Goal: Find specific page/section: Find specific page/section

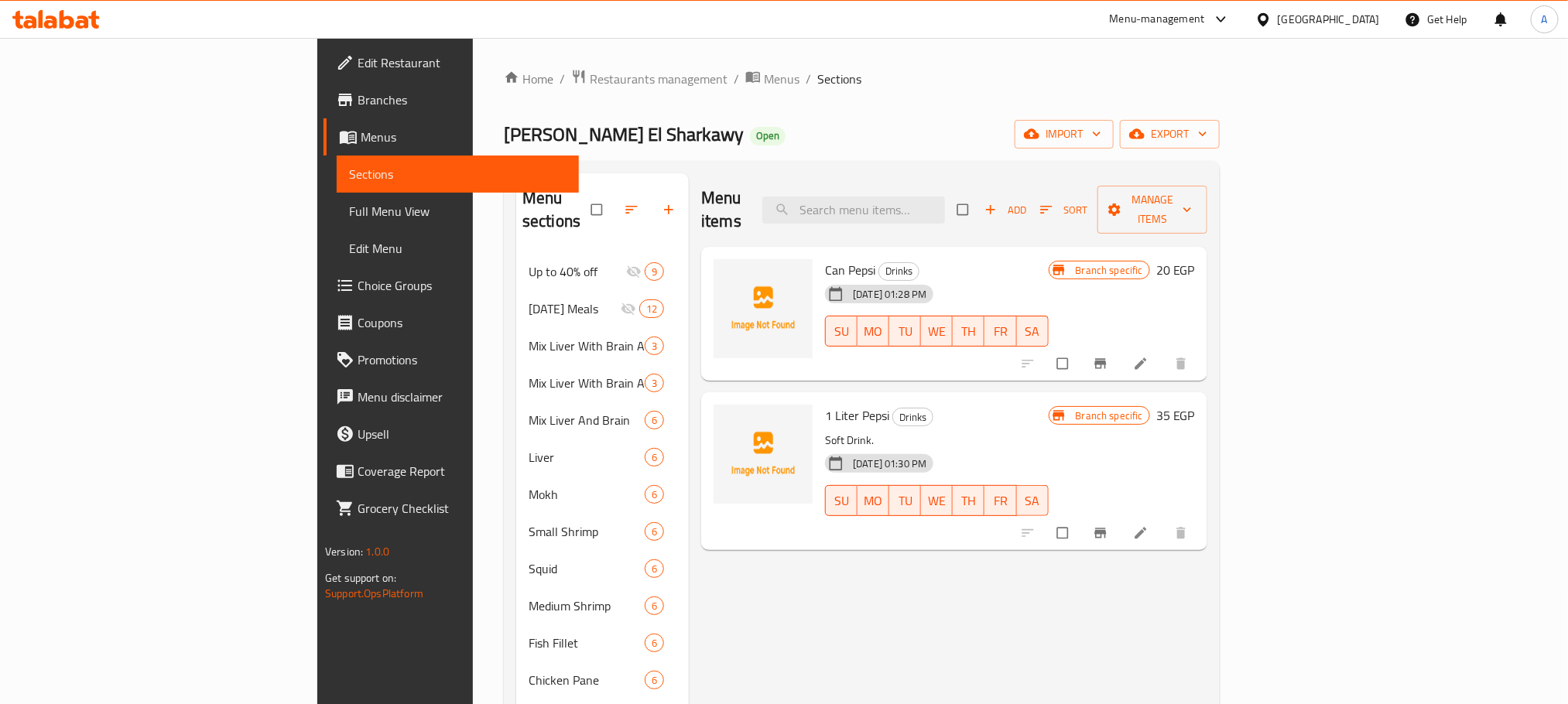
drag, startPoint x: 1310, startPoint y: 110, endPoint x: 1361, endPoint y: 14, distance: 108.7
click at [1361, 14] on div "[GEOGRAPHIC_DATA]" at bounding box center [1329, 20] width 102 height 17
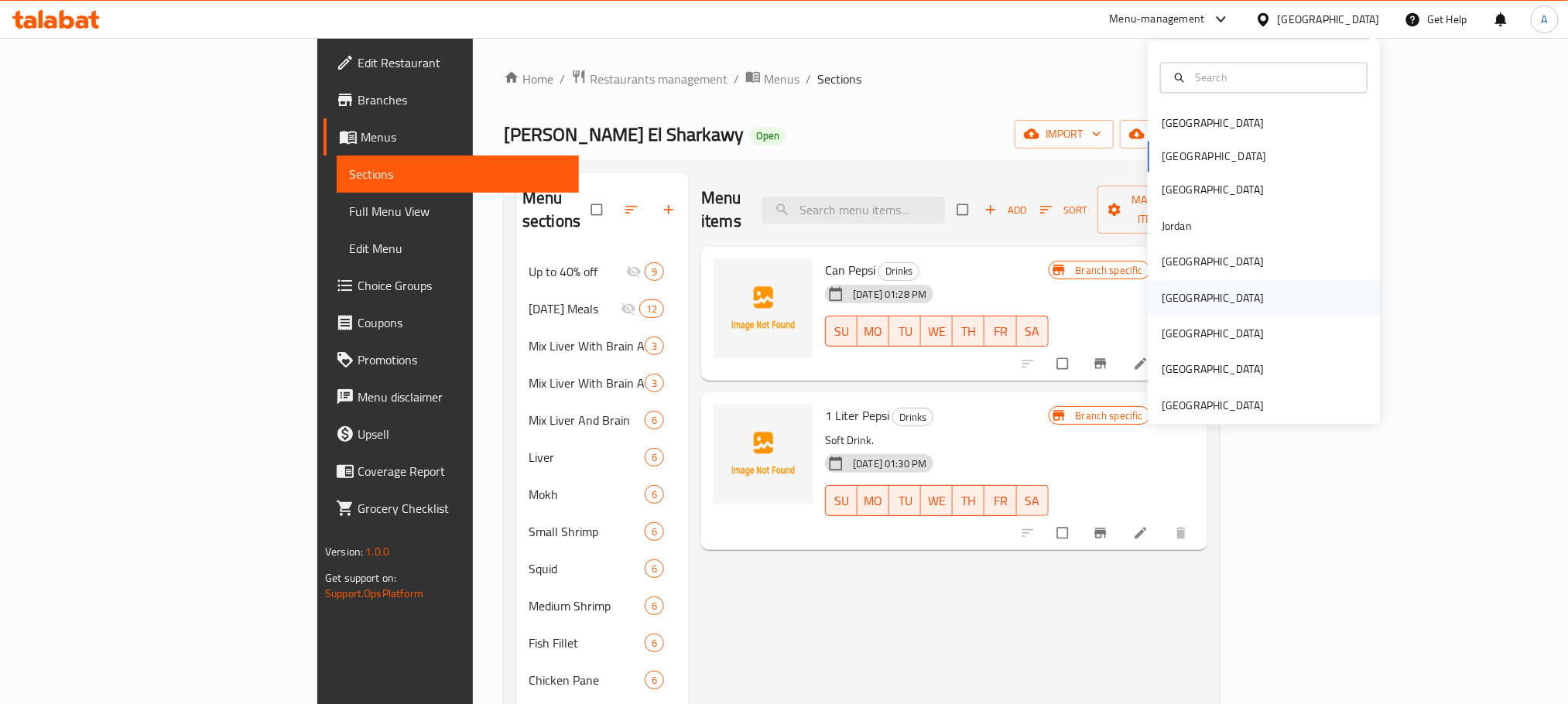
click at [1180, 306] on div "[GEOGRAPHIC_DATA]" at bounding box center [1212, 297] width 127 height 35
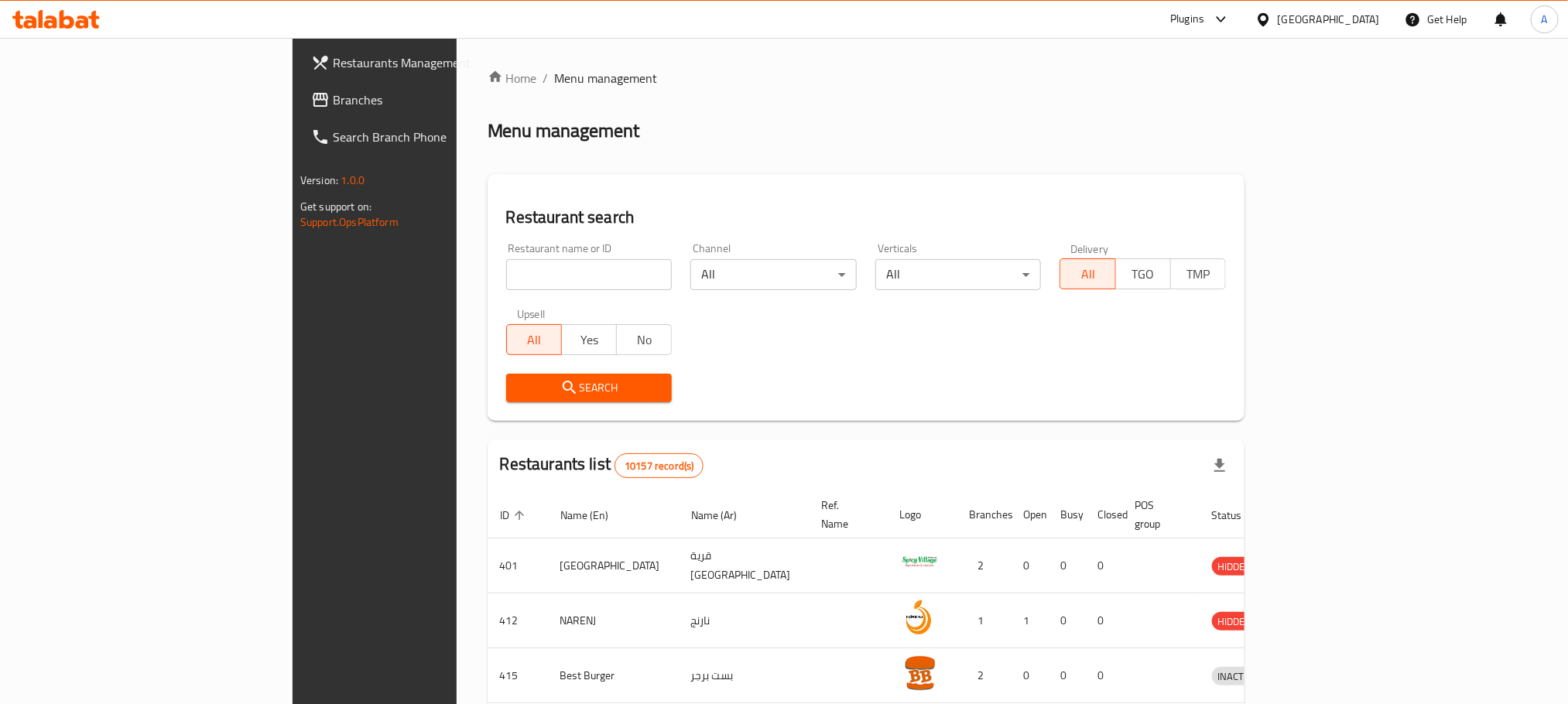
drag, startPoint x: 729, startPoint y: 158, endPoint x: 530, endPoint y: 295, distance: 241.6
click at [530, 295] on div "Restaurant name or ID Restaurant name or ID" at bounding box center [589, 266] width 185 height 66
click at [527, 277] on input "search" at bounding box center [589, 274] width 167 height 31
paste input "20480"
type input "20480"
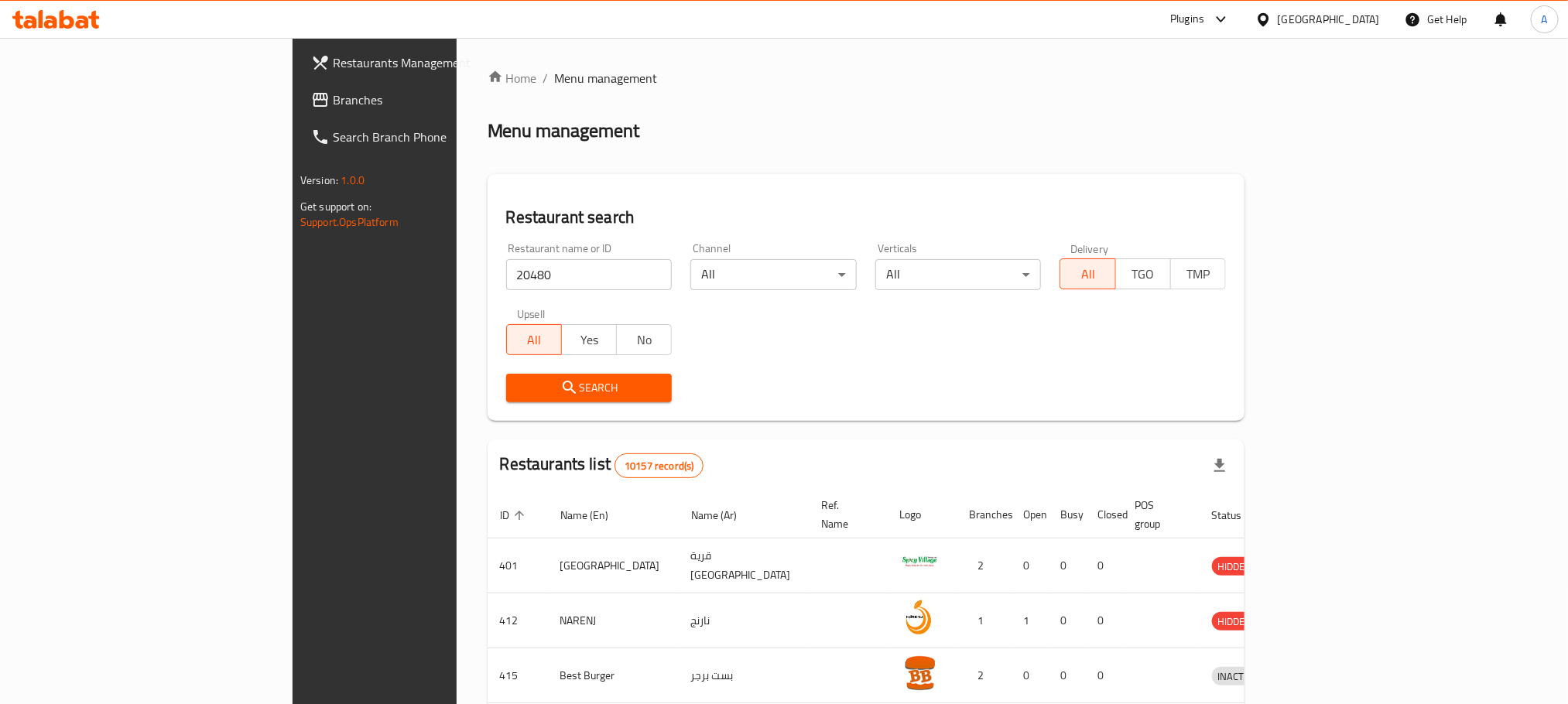
click at [497, 402] on div "Search" at bounding box center [589, 388] width 185 height 47
click at [519, 388] on span "Search" at bounding box center [589, 387] width 141 height 20
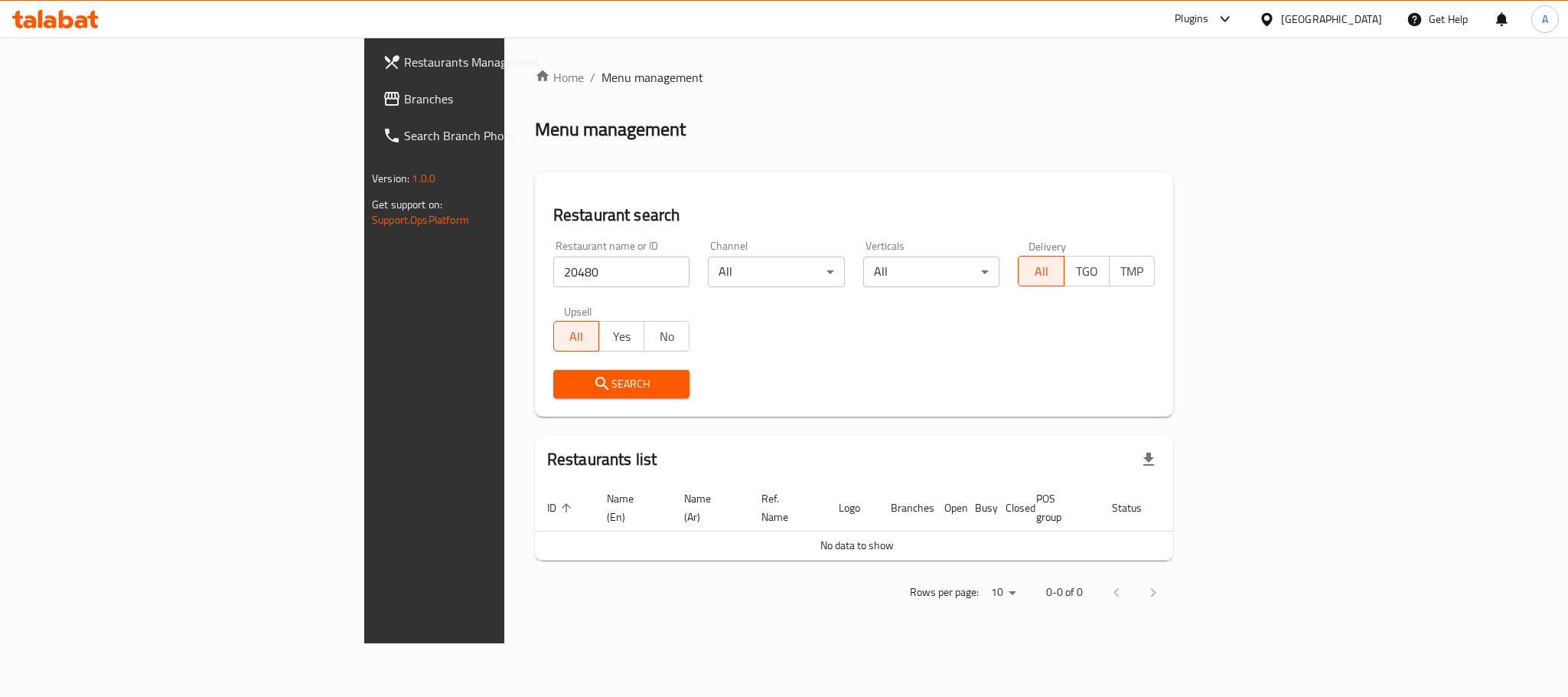
click at [371, 123] on link "Search Branch Phone" at bounding box center [498, 135] width 256 height 37
